Goal: Check status: Check status

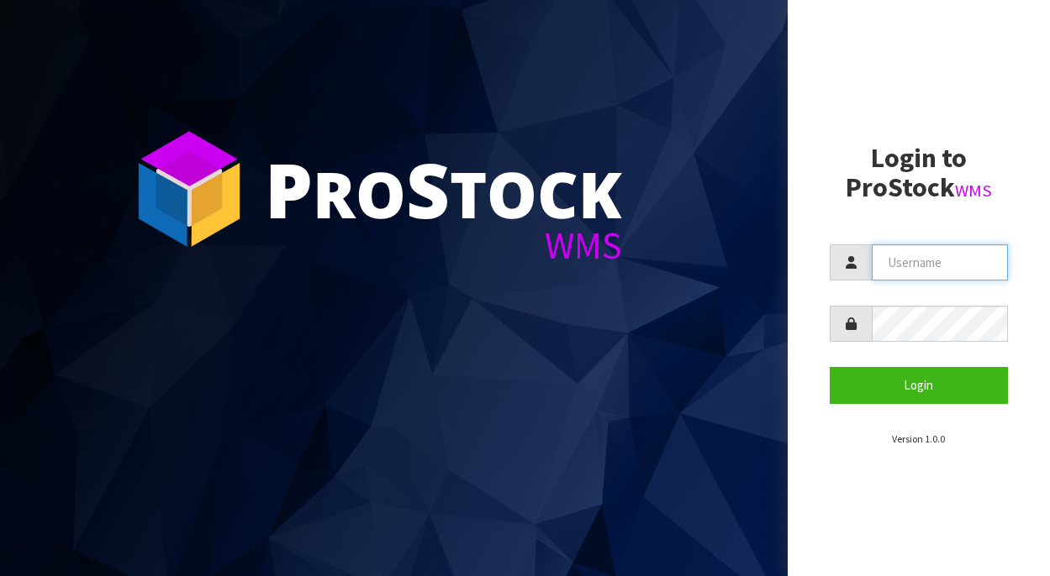
drag, startPoint x: 958, startPoint y: 271, endPoint x: 936, endPoint y: 281, distance: 23.7
click at [958, 271] on input "text" at bounding box center [939, 263] width 136 height 36
paste input "[PERSON_NAME][EMAIL_ADDRESS][DOMAIN_NAME]"
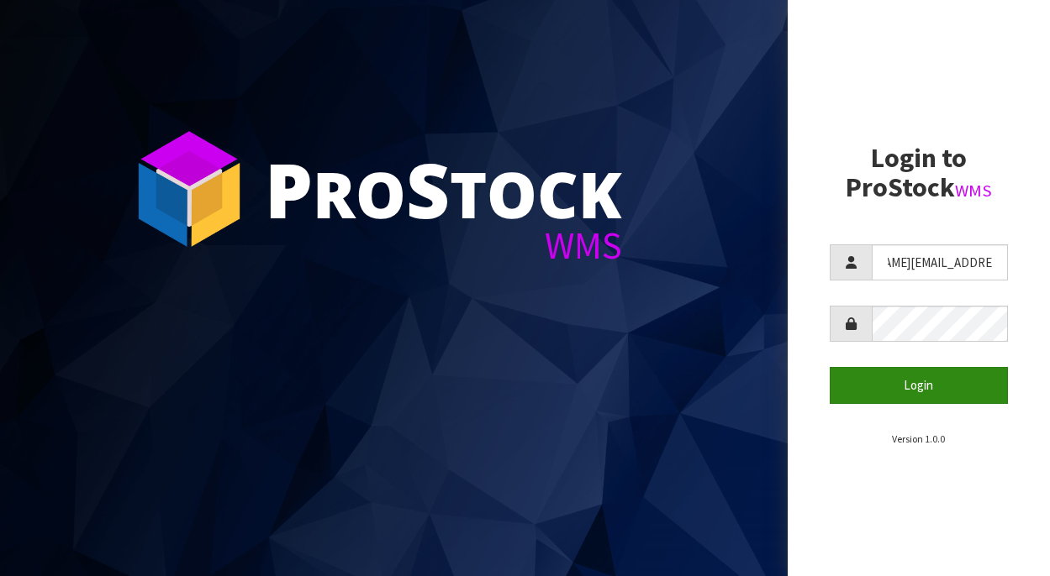
type input "[PERSON_NAME][EMAIL_ADDRESS][DOMAIN_NAME]"
click at [913, 397] on button "Login" at bounding box center [918, 385] width 178 height 36
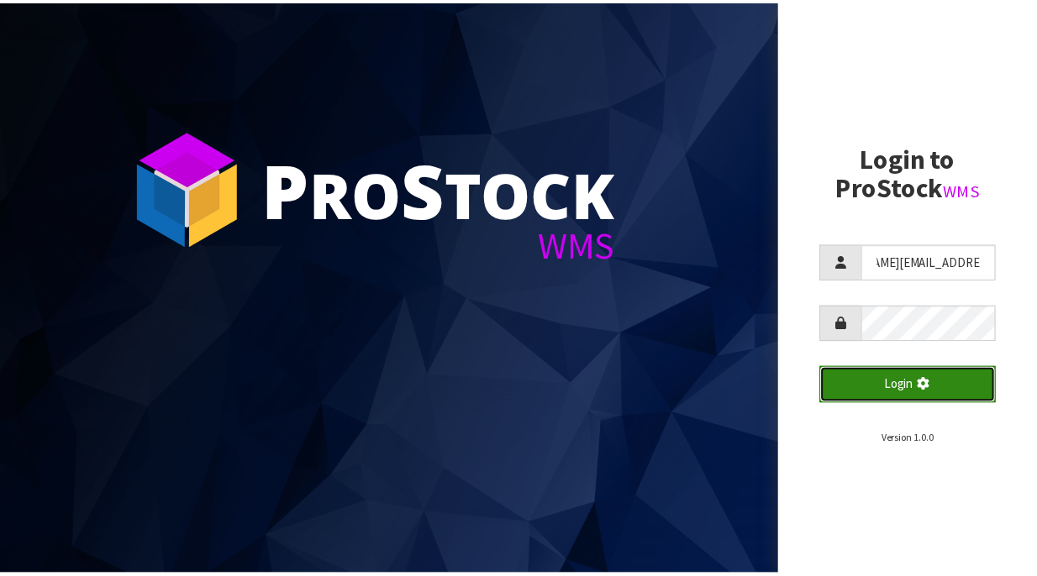
scroll to position [0, 0]
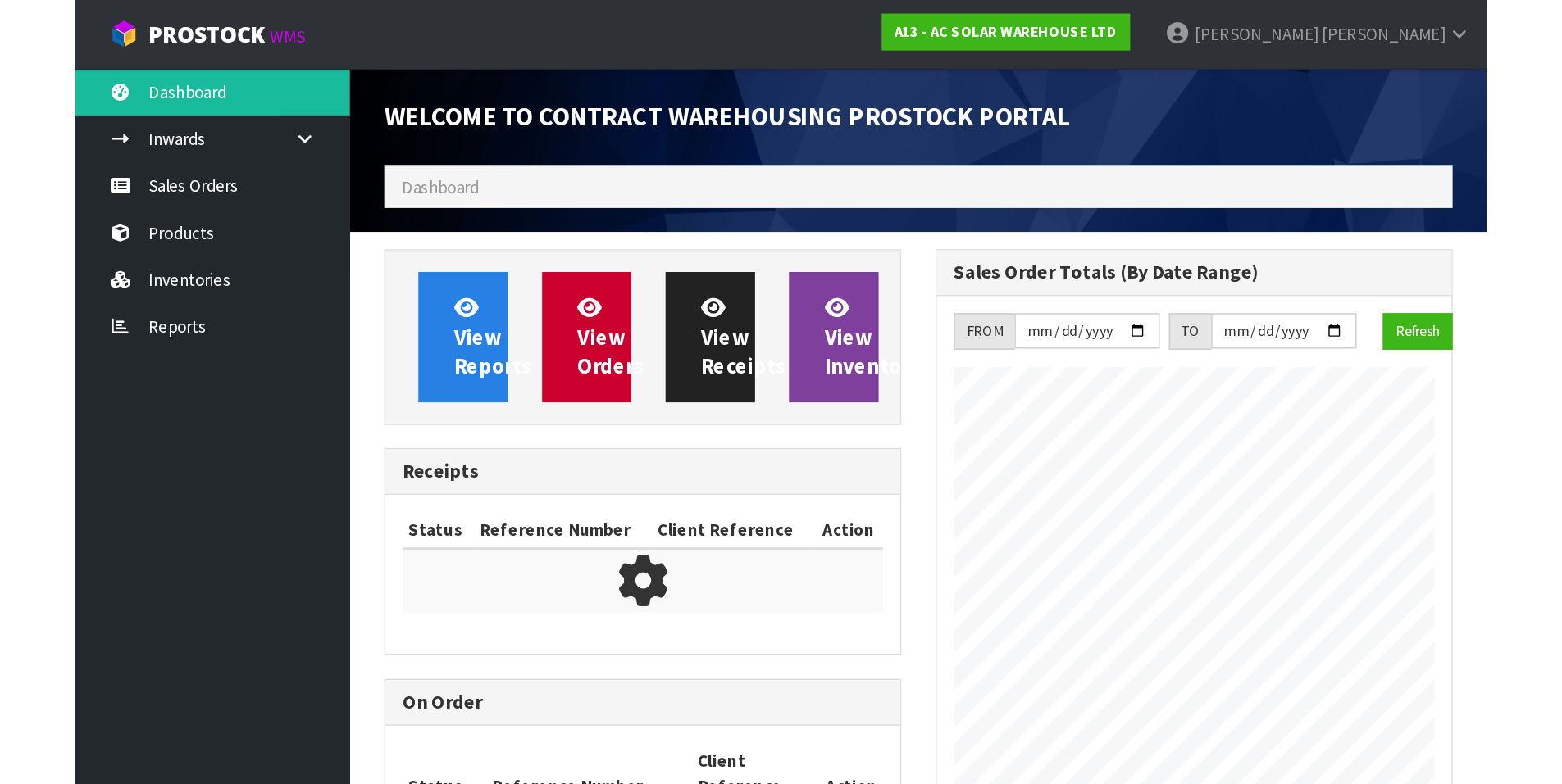
scroll to position [908, 395]
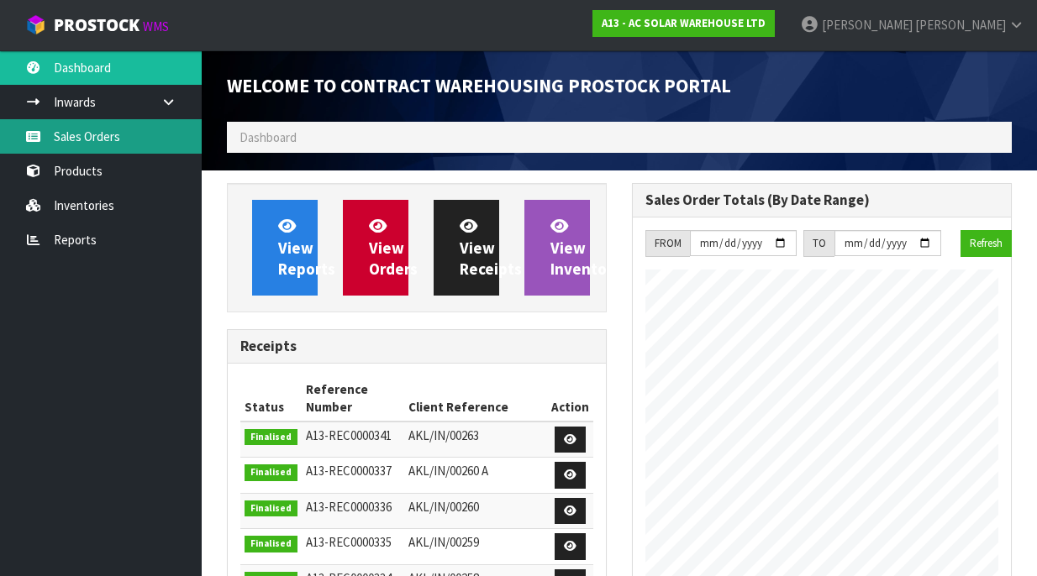
click at [97, 135] on link "Sales Orders" at bounding box center [101, 136] width 202 height 34
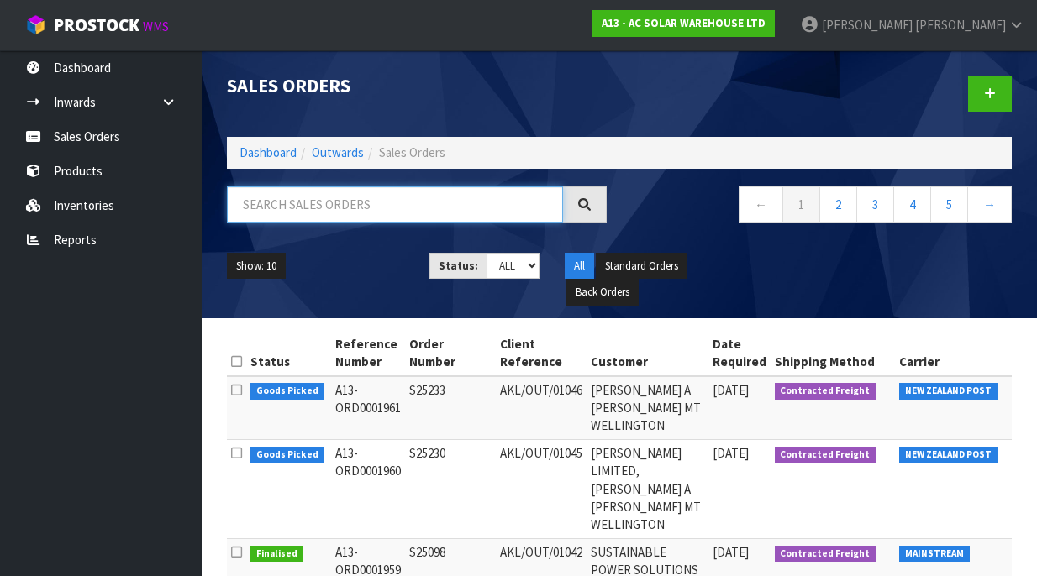
click at [408, 207] on input "text" at bounding box center [395, 205] width 336 height 36
paste input "AKL/OUT/01042"
type input "AKL/OUT/01042"
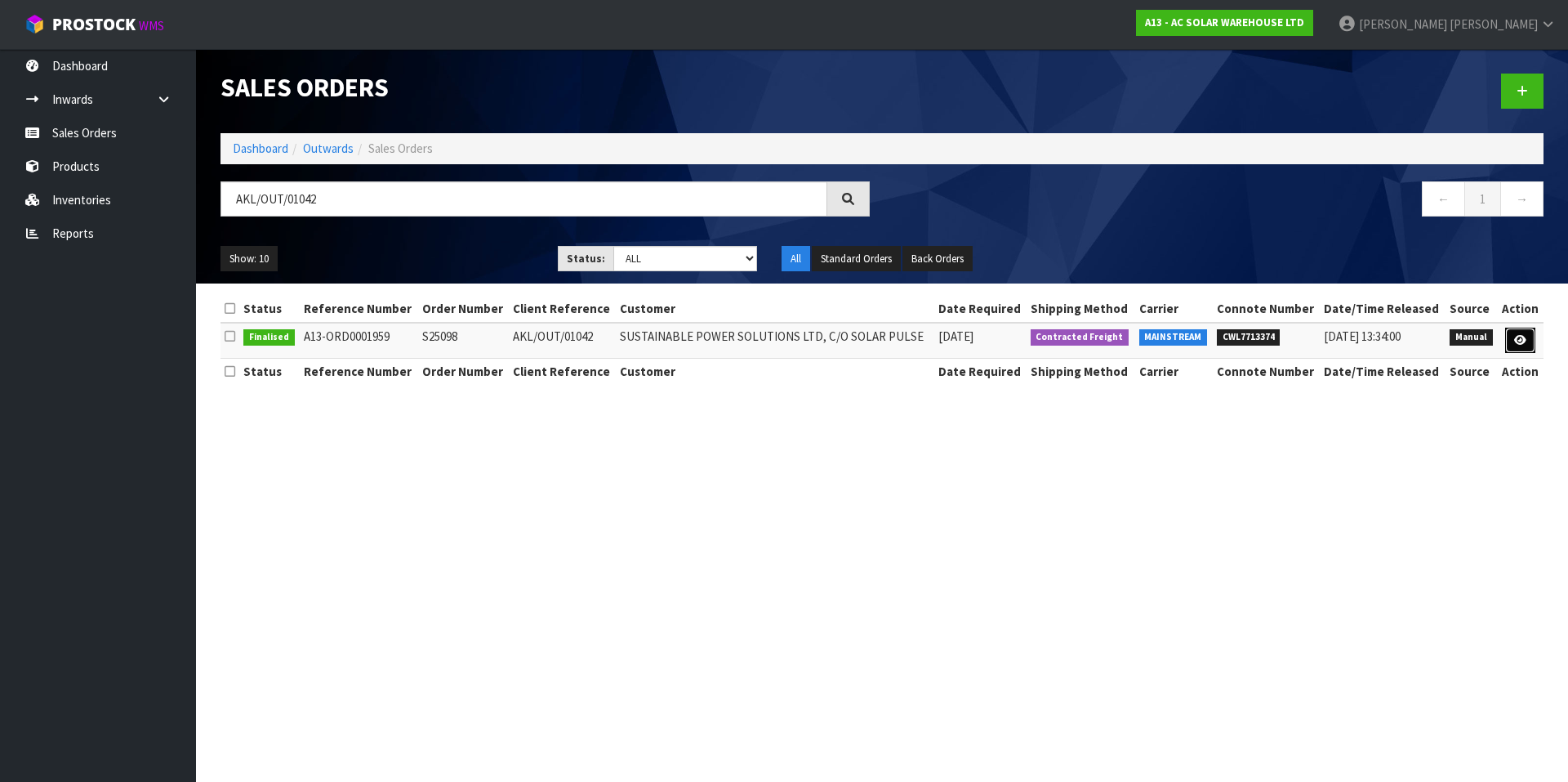
click at [1527, 339] on link at bounding box center [1520, 340] width 30 height 26
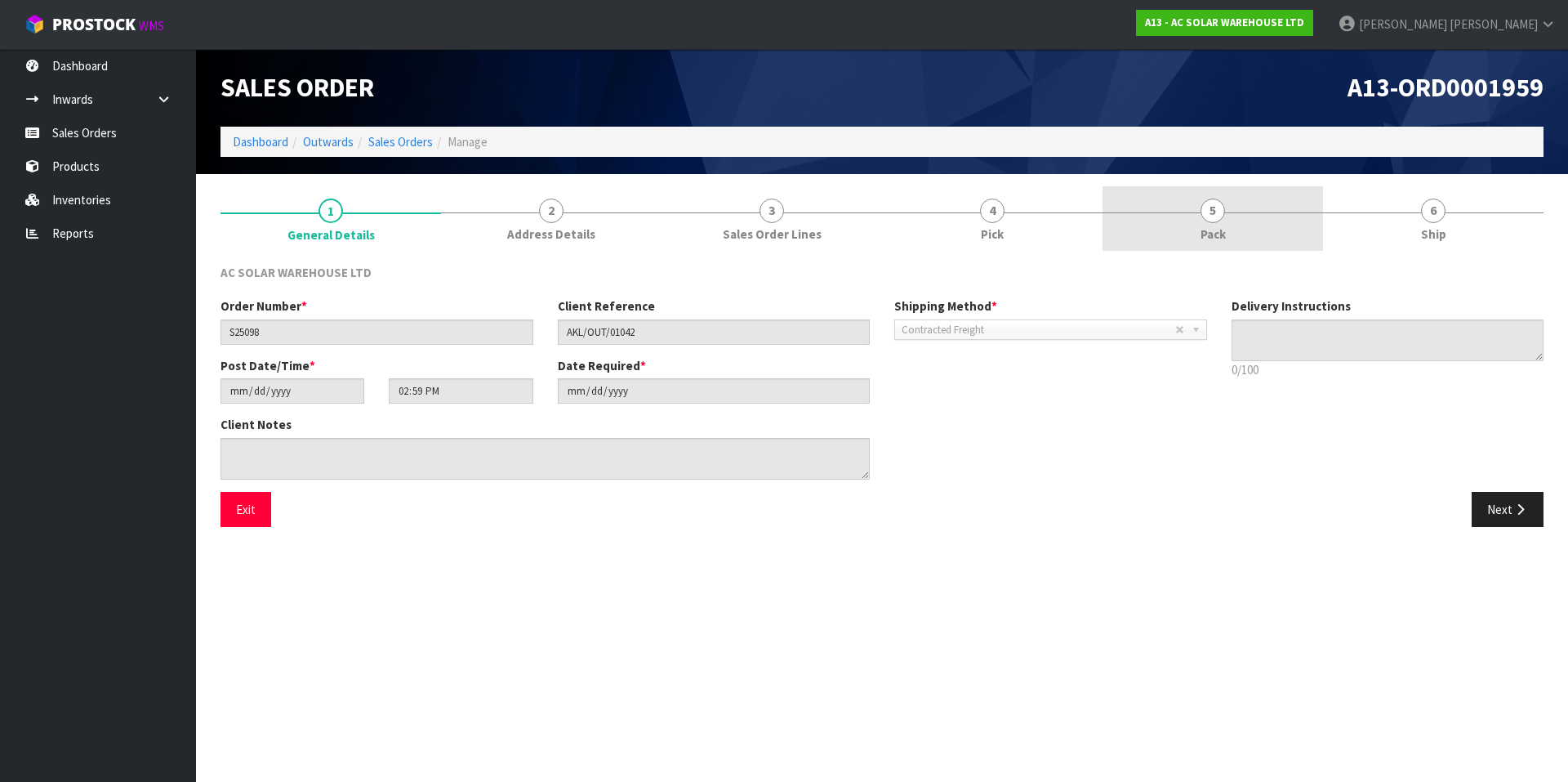
click at [1236, 223] on link "5 Pack" at bounding box center [1212, 219] width 221 height 64
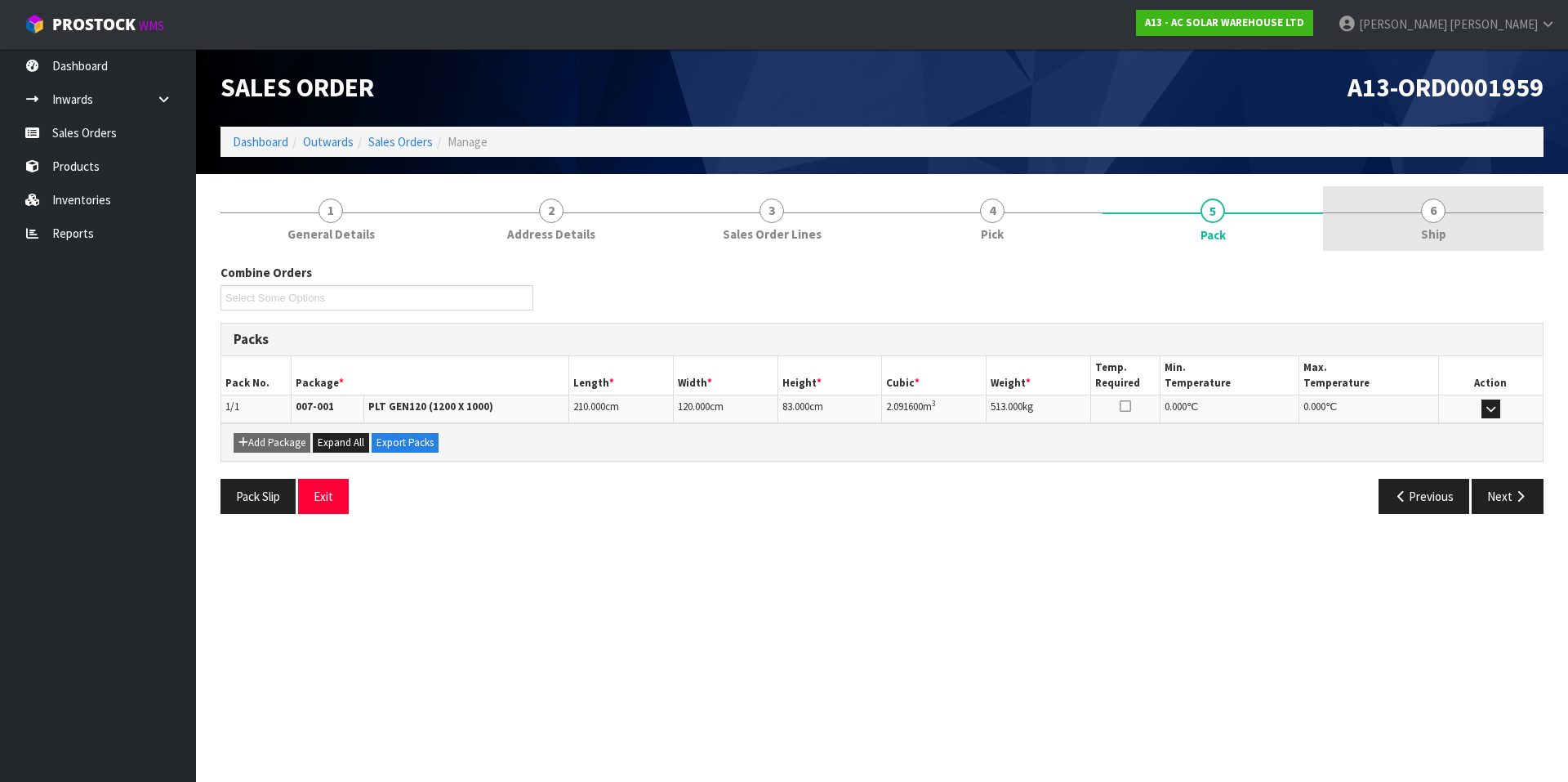
click at [1462, 212] on div at bounding box center [1433, 212] width 221 height 1
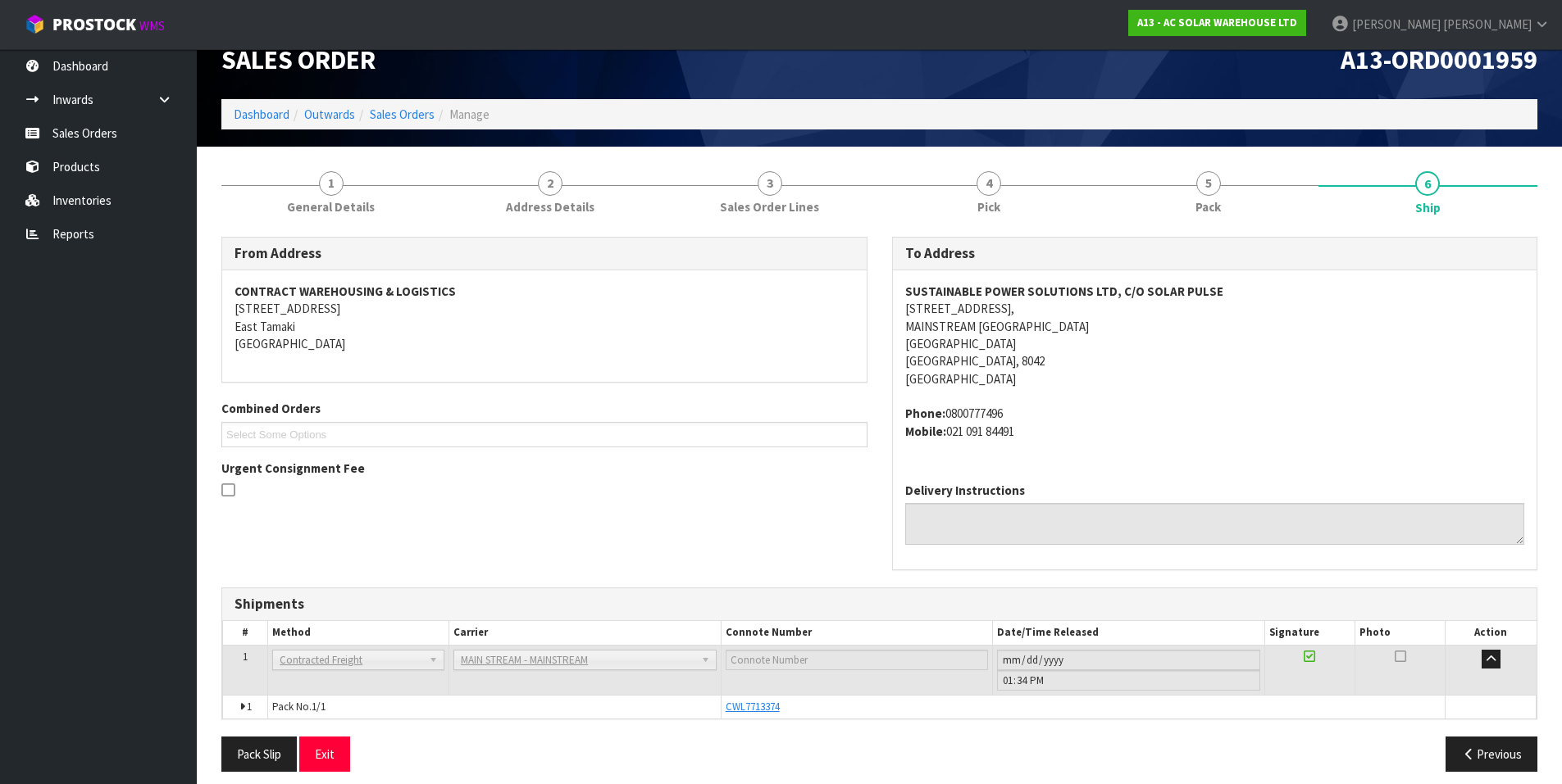
scroll to position [40, 0]
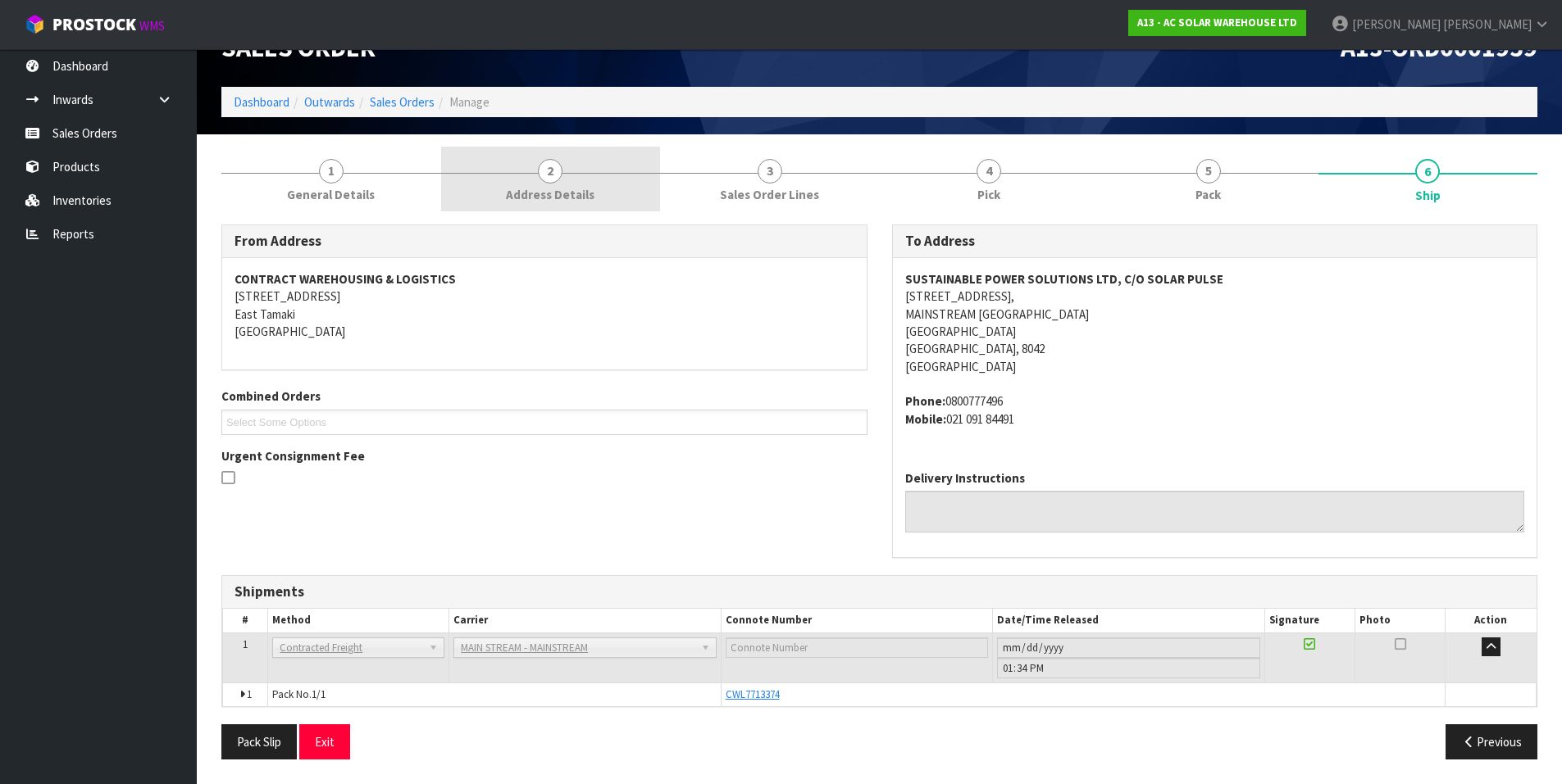
click at [650, 151] on link "2 Address Details" at bounding box center [550, 178] width 220 height 64
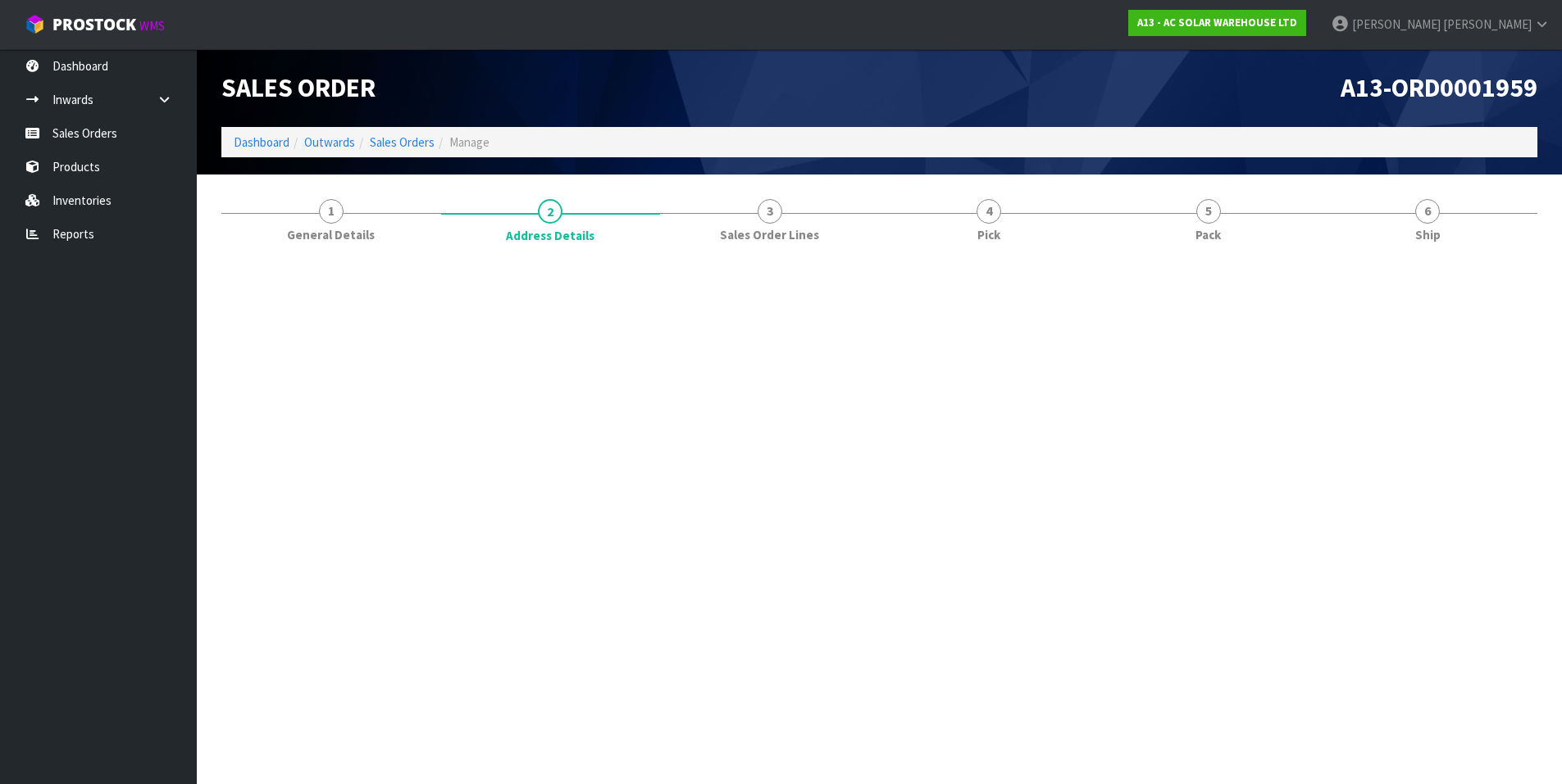
scroll to position [0, 0]
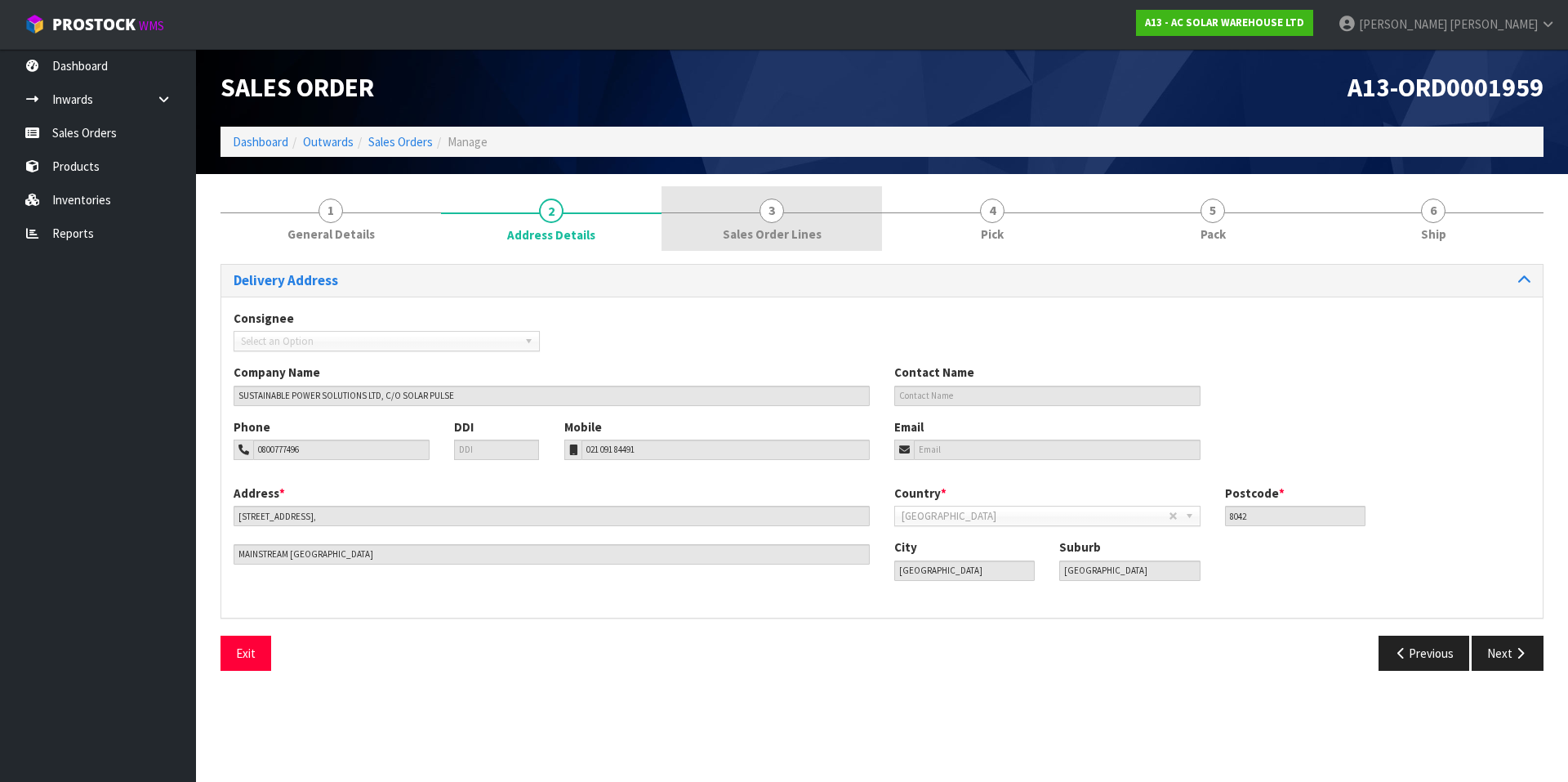
click at [816, 218] on link "3 Sales Order Lines" at bounding box center [772, 219] width 221 height 64
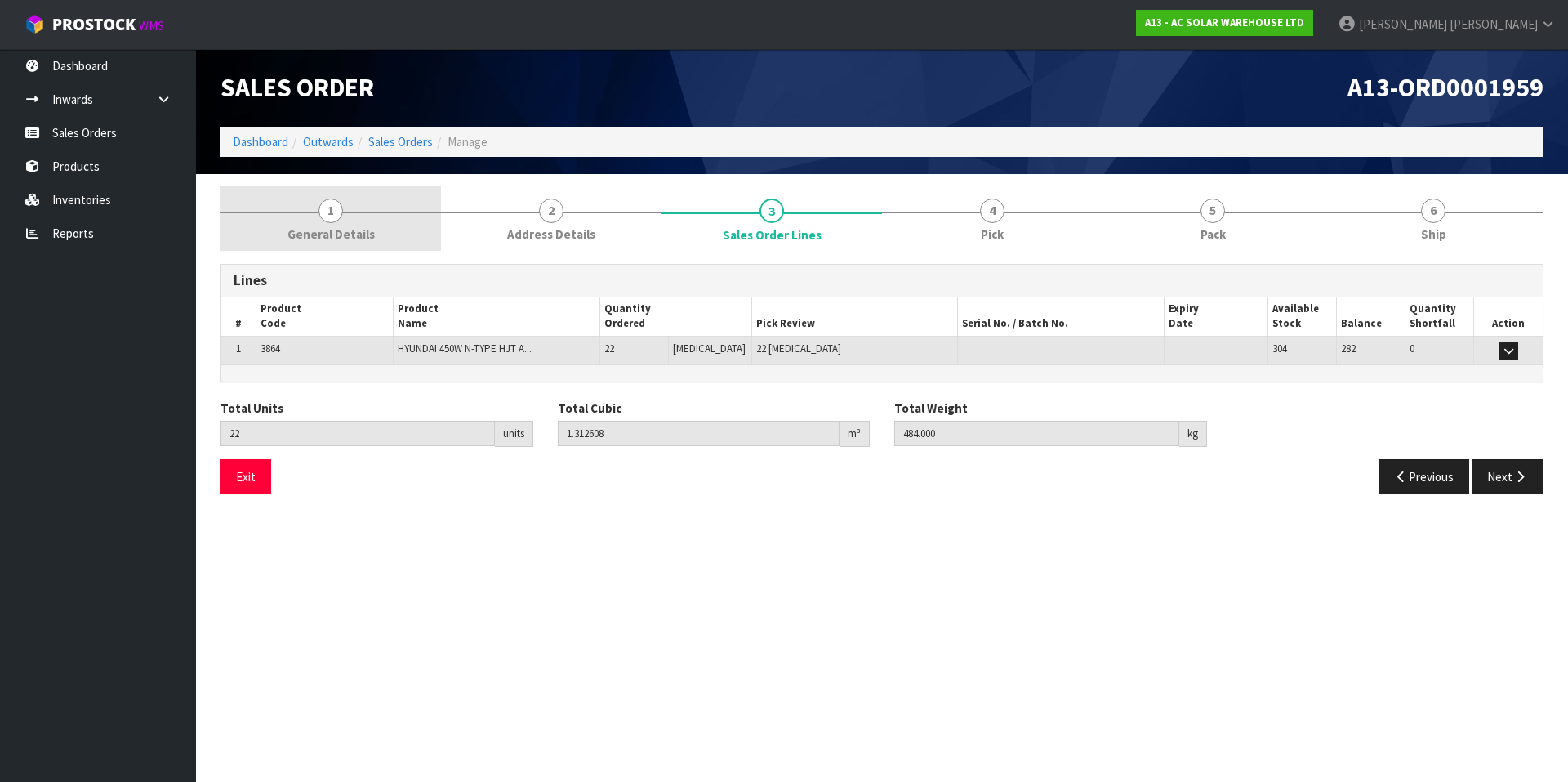
click at [363, 218] on link "1 General Details" at bounding box center [331, 219] width 221 height 64
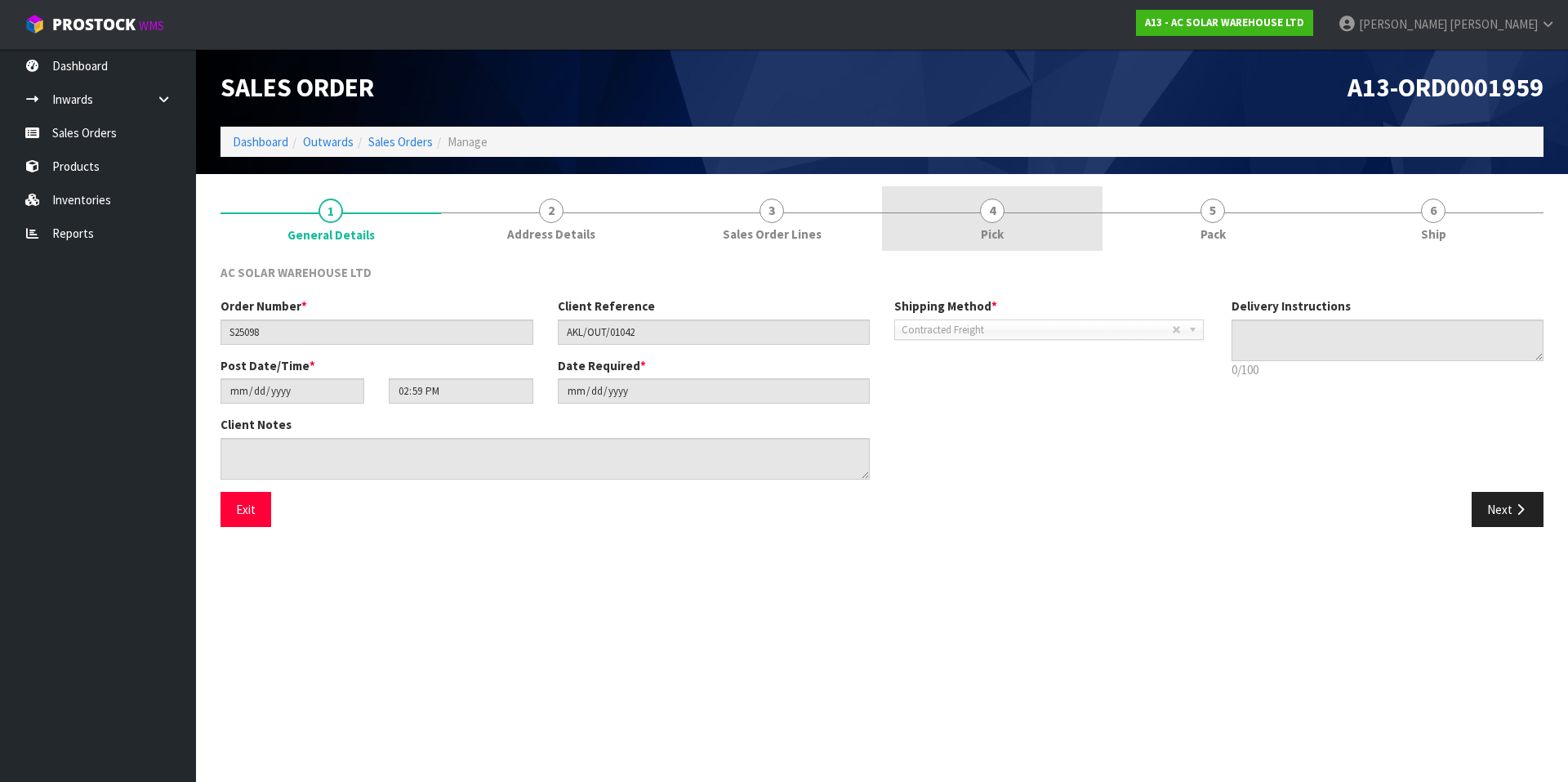
click at [964, 217] on link "4 Pick" at bounding box center [993, 219] width 221 height 64
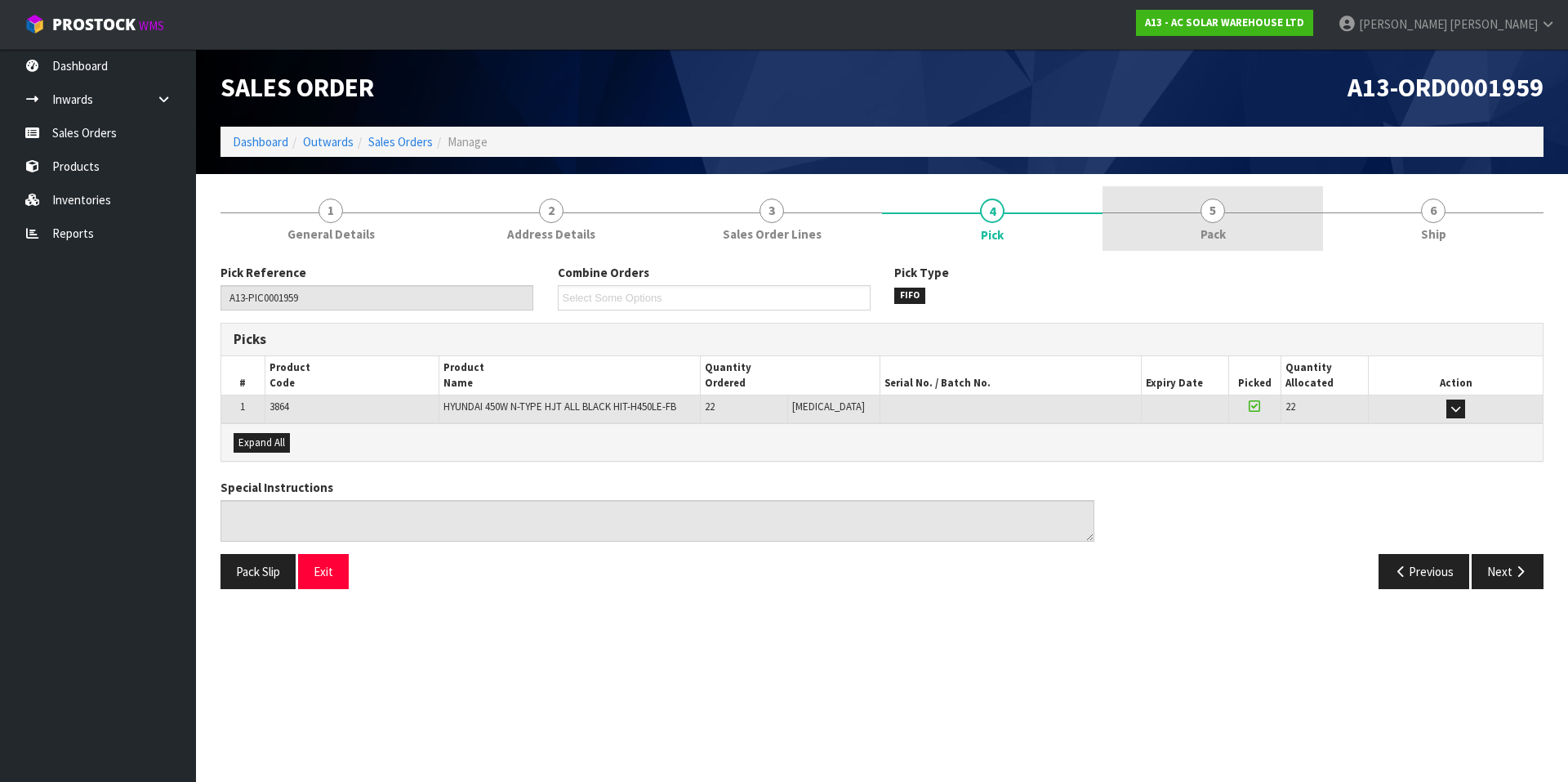
click at [1200, 217] on link "5 Pack" at bounding box center [1212, 219] width 221 height 64
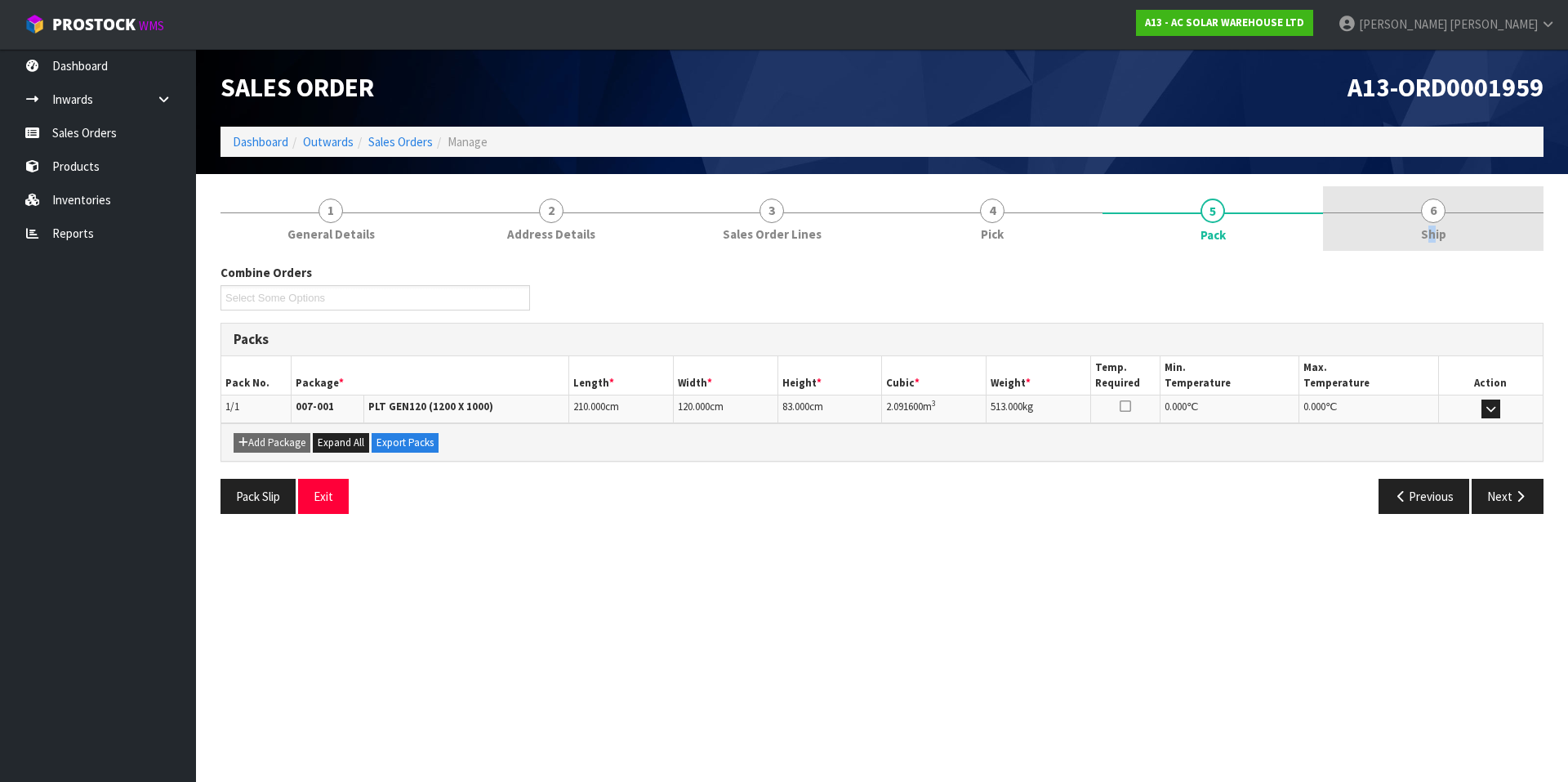
click at [1432, 228] on span "Ship" at bounding box center [1434, 234] width 25 height 18
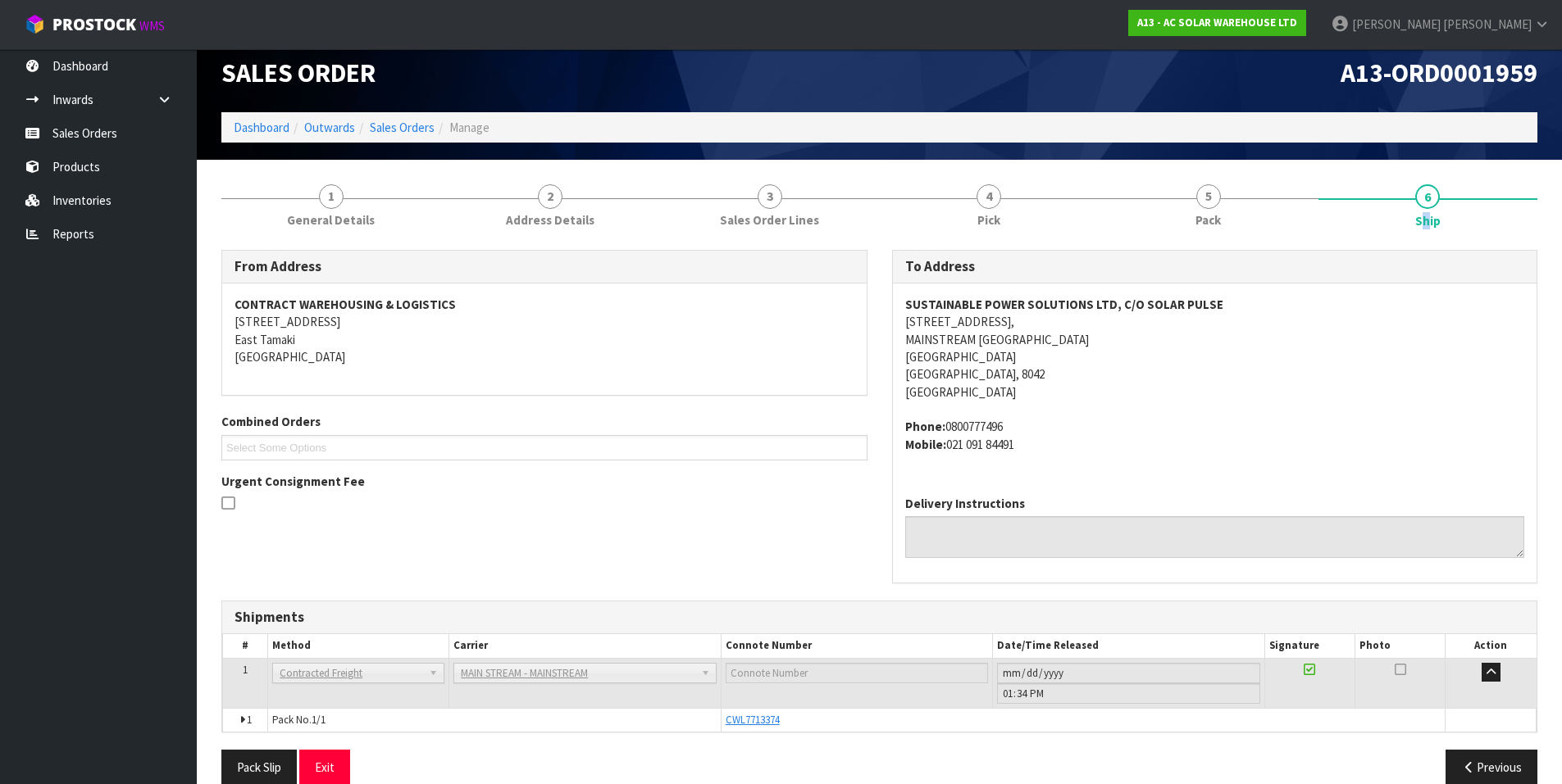
scroll to position [40, 0]
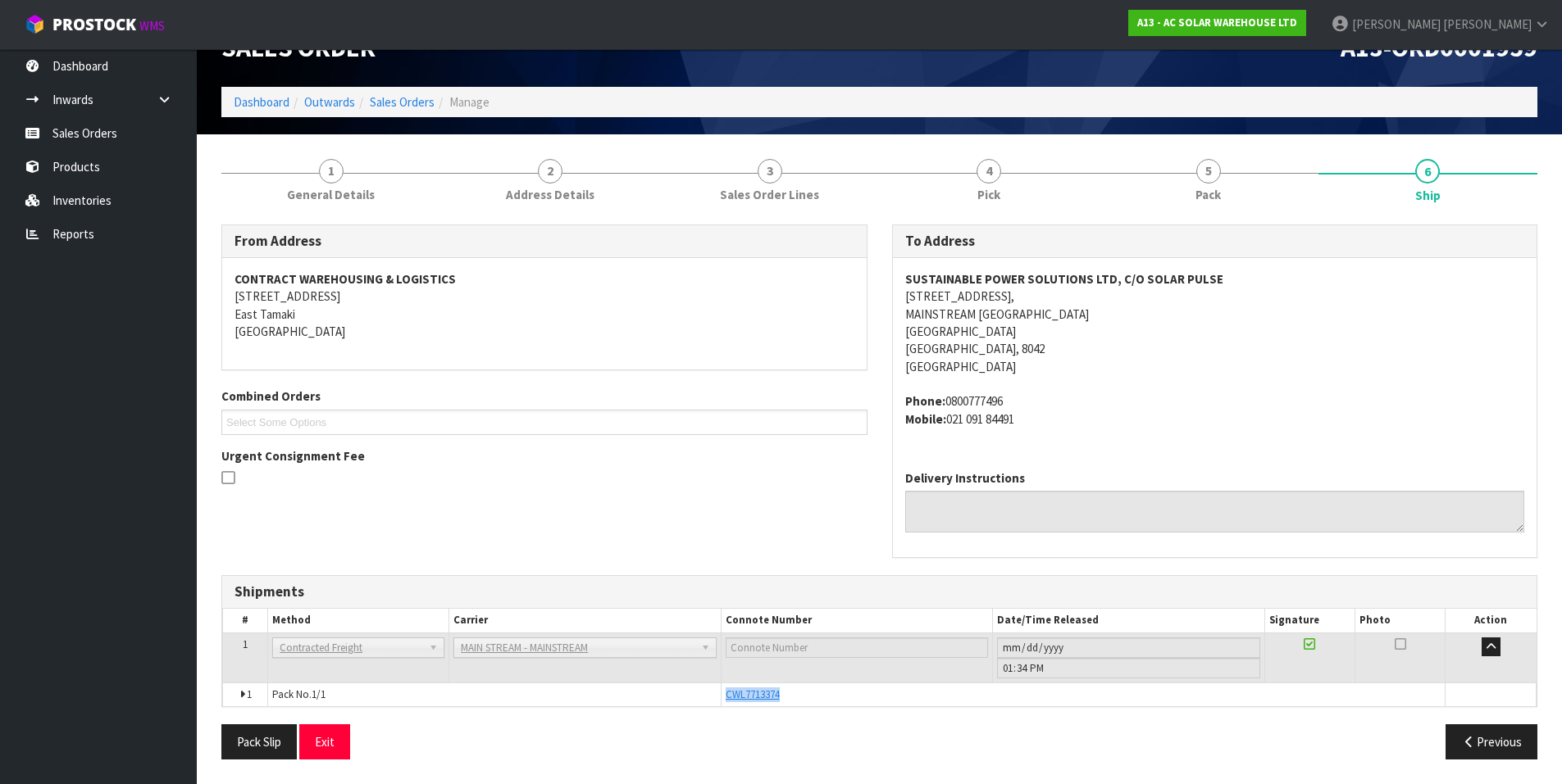
drag, startPoint x: 744, startPoint y: 695, endPoint x: 702, endPoint y: 695, distance: 42.0
click at [702, 695] on tr "1 Pack No. 1/1 CWL7713374 Glass Charge 2.091600 m 3 513.000 kg" at bounding box center [880, 694] width 1313 height 23
click at [756, 686] on td "CWL7713374" at bounding box center [1083, 694] width 725 height 23
click at [757, 692] on span "CWL7713374" at bounding box center [752, 694] width 54 height 14
drag, startPoint x: 798, startPoint y: 693, endPoint x: 680, endPoint y: 694, distance: 118.0
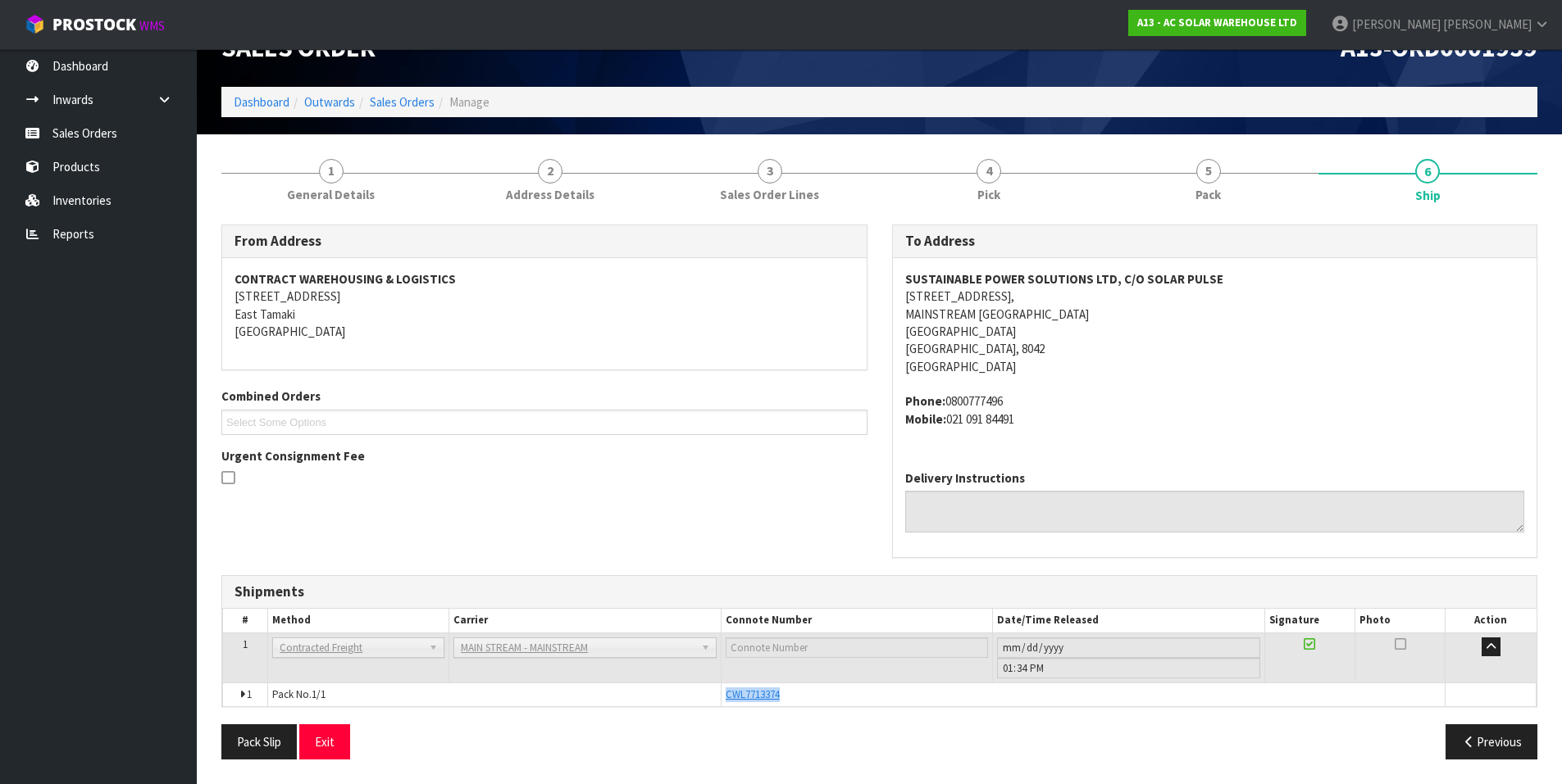
click at [680, 694] on tr "1 Pack No. 1/1 CWL7713374 Glass Charge 2.091600 m 3 513.000 kg" at bounding box center [880, 694] width 1313 height 23
copy tr "CWL7713374"
